Goal: Use online tool/utility: Utilize a website feature to perform a specific function

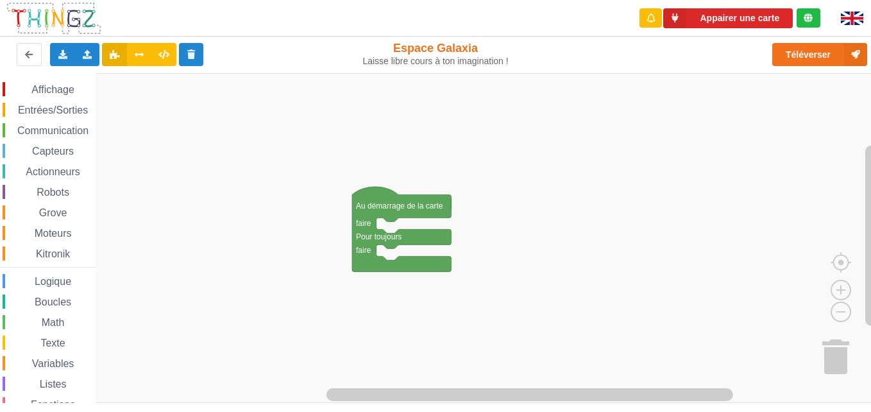
click at [20, 24] on img at bounding box center [54, 18] width 96 height 34
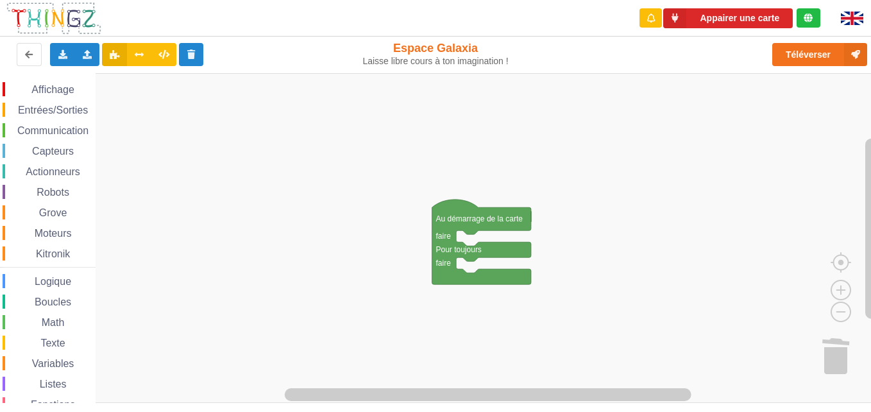
click at [49, 130] on span "Communication" at bounding box center [52, 130] width 75 height 11
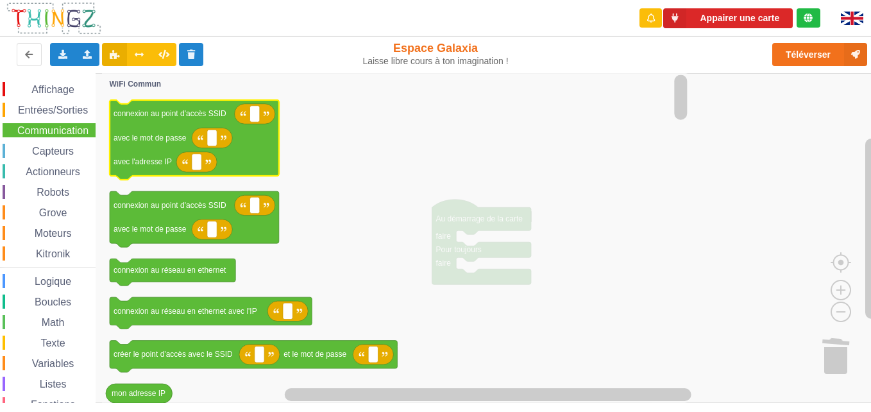
drag, startPoint x: 49, startPoint y: 130, endPoint x: 382, endPoint y: 143, distance: 333.7
click at [382, 143] on div "Affichage Entrées/Sorties Communication Capteurs Actionneurs Robots Grove Moteu…" at bounding box center [440, 238] width 880 height 330
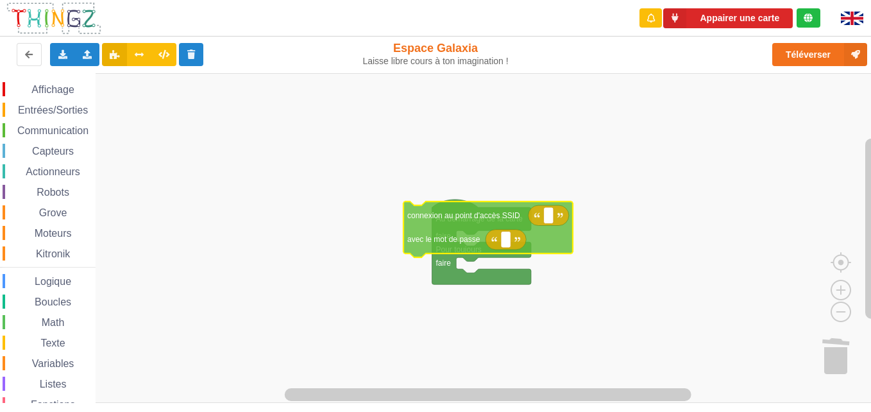
click at [482, 237] on div "Affichage Entrées/Sorties Communication Capteurs Actionneurs Robots Grove Moteu…" at bounding box center [440, 238] width 880 height 330
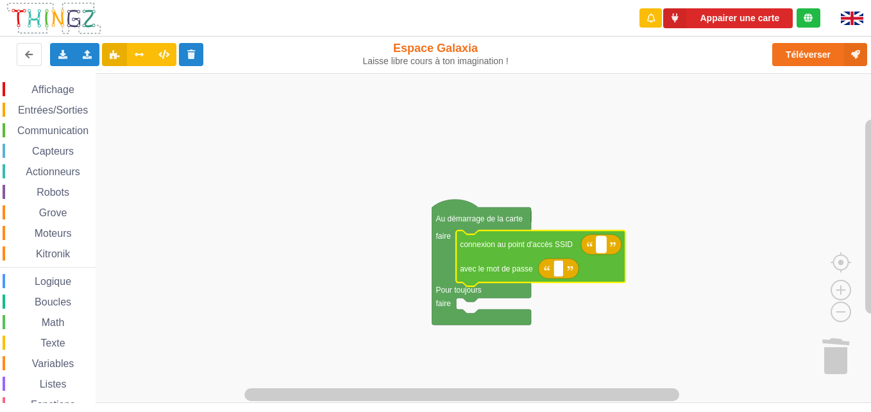
click at [600, 244] on text "Espace de travail de Blocky" at bounding box center [601, 244] width 2 height 9
type input "techno5"
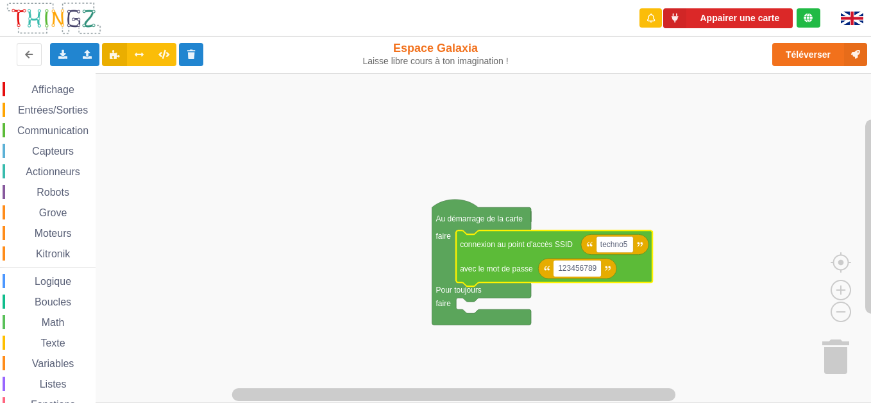
type input "1234567890"
click at [657, 266] on rect "Espace de travail de Blocky" at bounding box center [440, 238] width 880 height 330
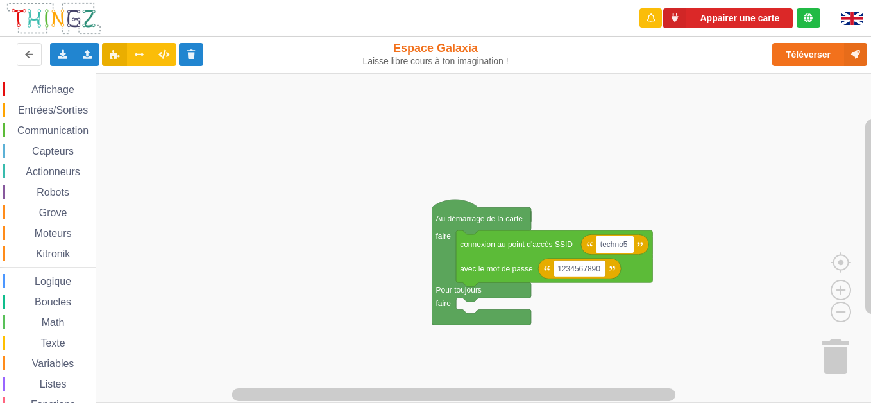
click at [626, 242] on text "techno5" at bounding box center [614, 244] width 28 height 9
click at [624, 242] on text "techno5" at bounding box center [614, 244] width 28 height 9
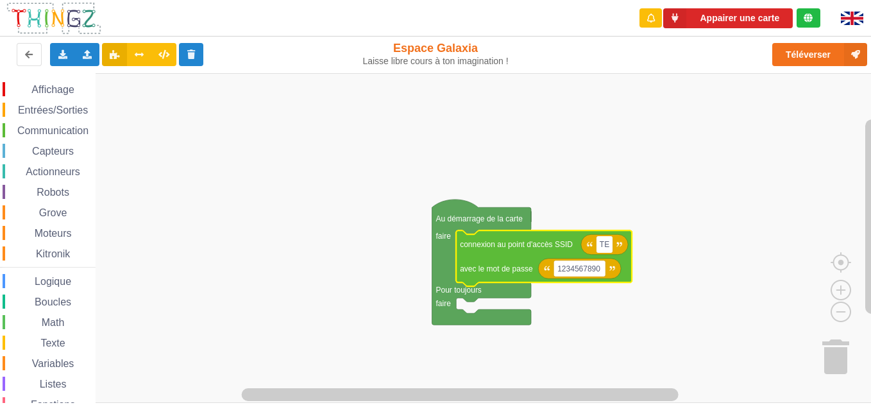
type input "T"
type input "technoa5"
click at [657, 232] on rect "Espace de travail de Blocky" at bounding box center [440, 238] width 880 height 330
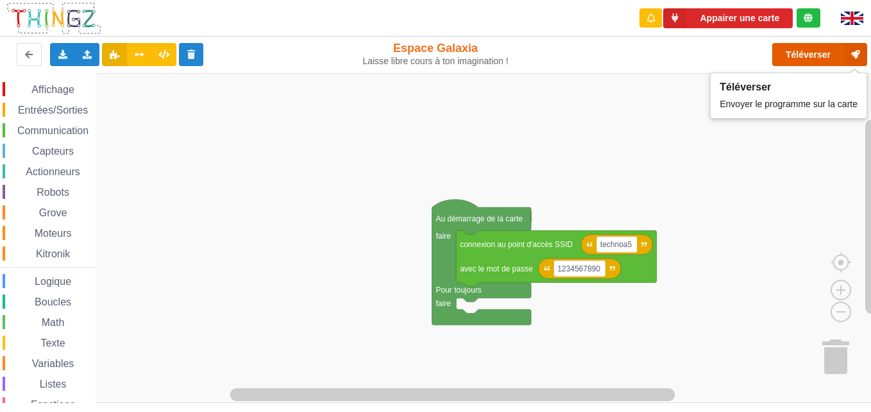
click at [657, 43] on button "Téléverser" at bounding box center [819, 54] width 95 height 23
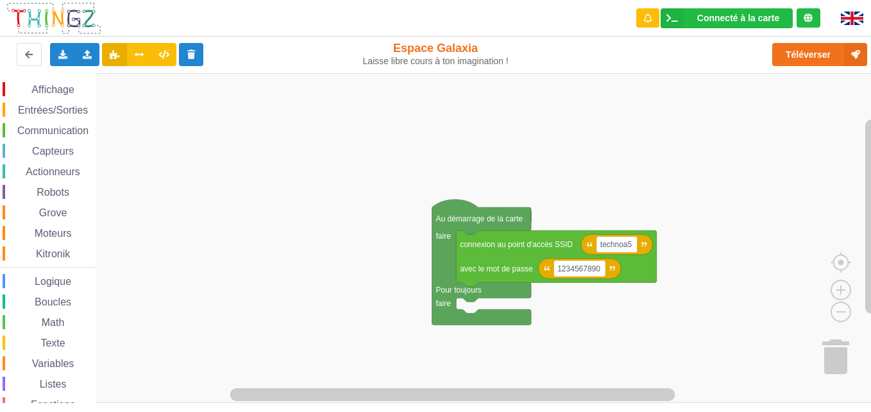
click at [79, 131] on span "Communication" at bounding box center [52, 130] width 75 height 11
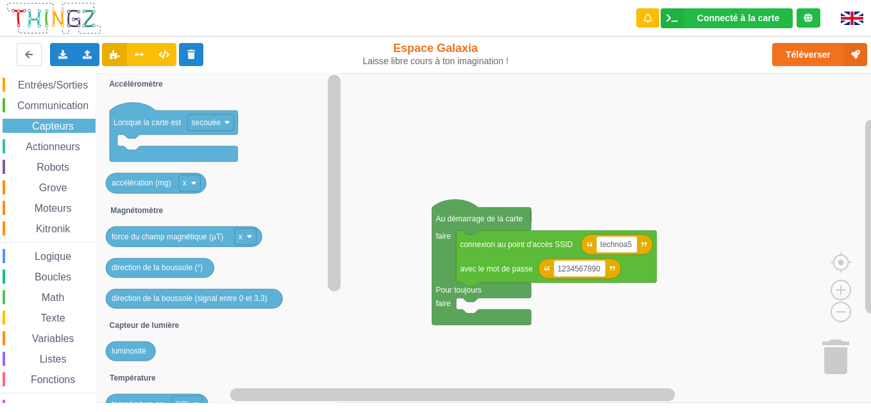
scroll to position [49, 0]
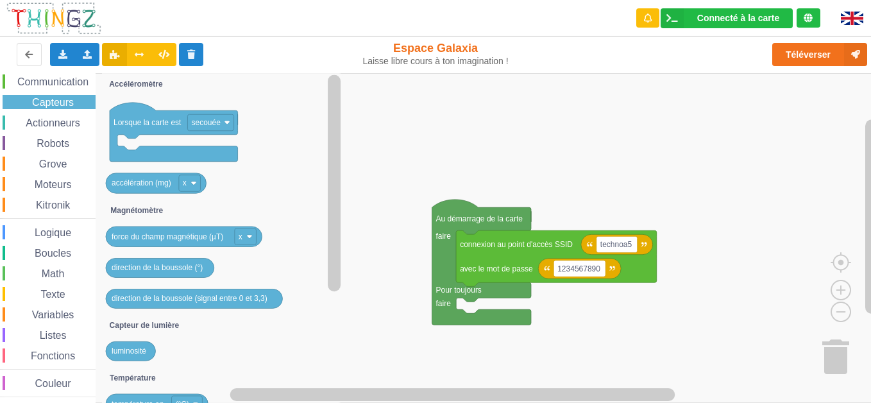
click at [70, 77] on span "Communication" at bounding box center [52, 81] width 75 height 11
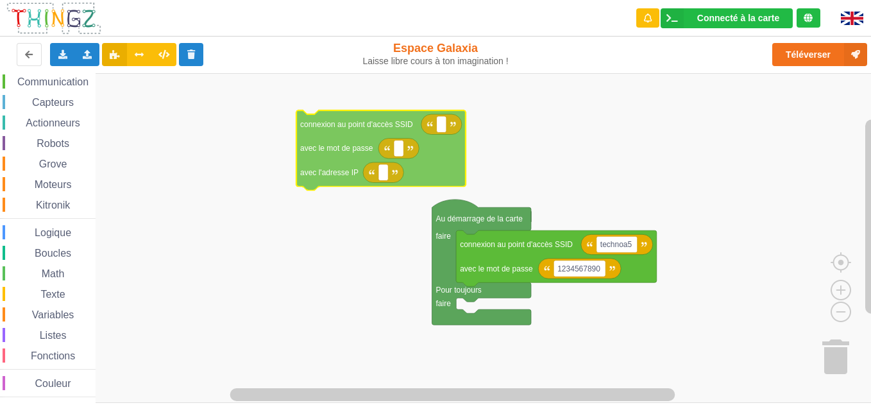
click at [436, 159] on div "Affichage Entrées/Sorties Communication Capteurs Actionneurs Robots Grove Moteu…" at bounding box center [440, 238] width 880 height 330
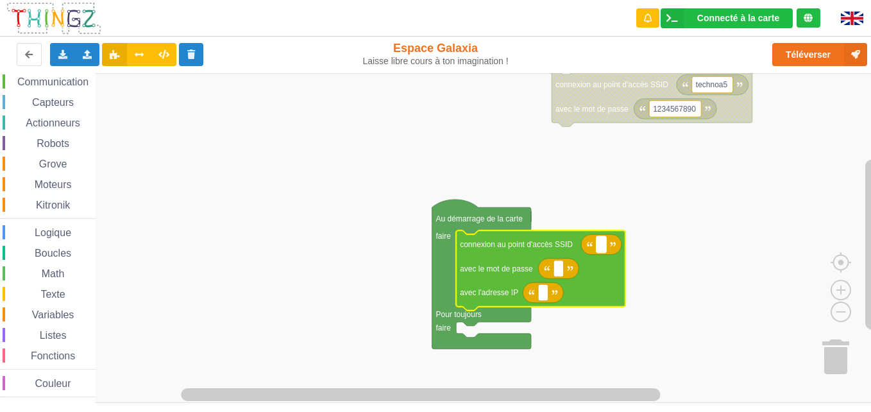
click at [599, 246] on rect "Espace de travail de Blocky" at bounding box center [601, 244] width 10 height 17
type input "technoa5"
click at [560, 272] on rect "Espace de travail de Blocky" at bounding box center [558, 268] width 10 height 17
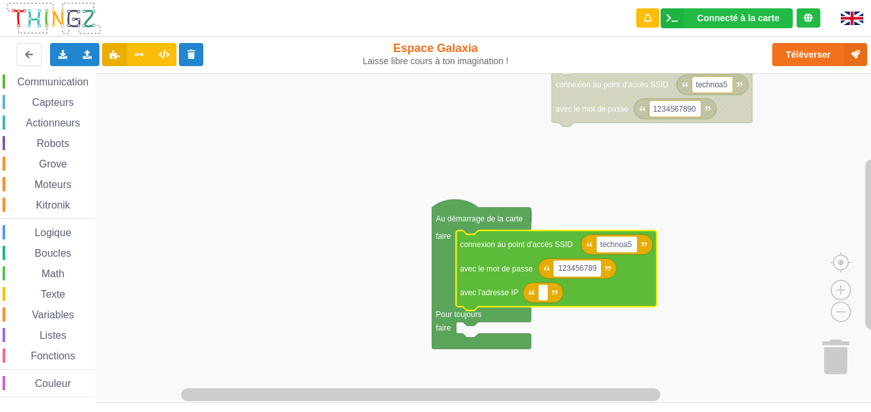
type input "1234567890"
click at [544, 297] on rect "Espace de travail de Blocky" at bounding box center [543, 292] width 10 height 17
type input "[TECHNICAL_ID]"
click at [601, 314] on rect "Espace de travail de Blocky" at bounding box center [440, 238] width 880 height 330
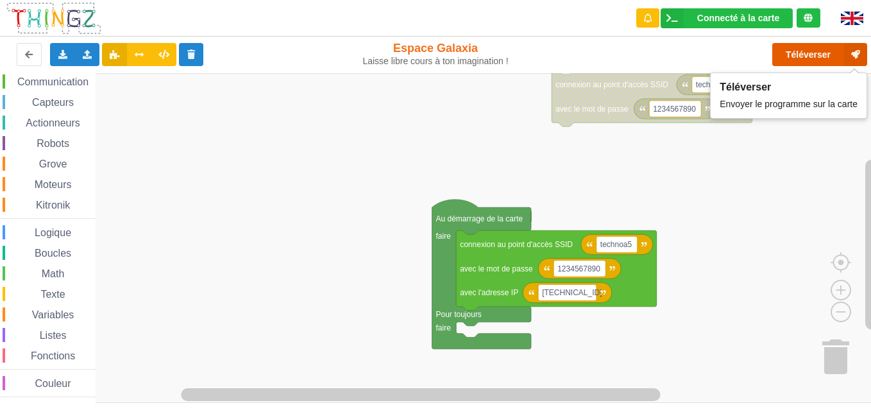
click at [657, 50] on button "Téléverser" at bounding box center [819, 54] width 95 height 23
